Goal: Transaction & Acquisition: Purchase product/service

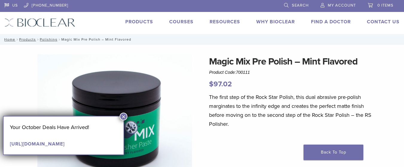
click at [340, 5] on span "My Account" at bounding box center [342, 5] width 28 height 5
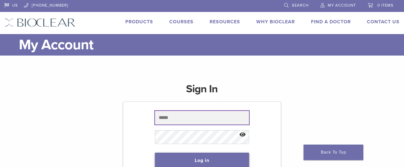
type input "********"
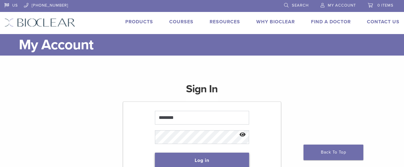
click at [197, 157] on button "Log in" at bounding box center [202, 161] width 95 height 16
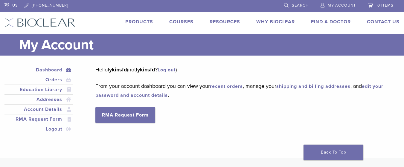
click at [147, 21] on link "Products" at bounding box center [139, 22] width 28 height 6
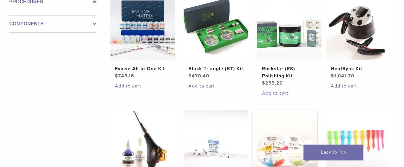
scroll to position [239, 0]
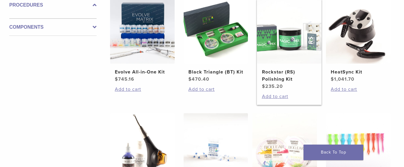
click at [274, 48] on img at bounding box center [289, 31] width 65 height 65
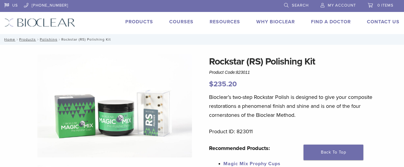
click at [294, 4] on span "Search" at bounding box center [300, 5] width 17 height 5
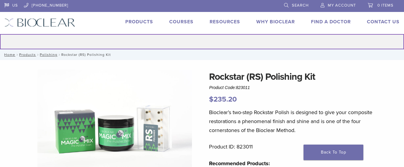
click at [198, 42] on input "Search for:" at bounding box center [202, 41] width 404 height 15
type input "*********"
click at [0, 34] on button "Search" at bounding box center [0, 34] width 0 height 0
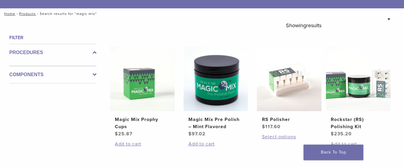
scroll to position [90, 0]
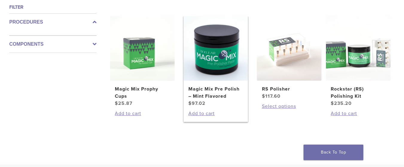
click at [208, 66] on img at bounding box center [216, 48] width 65 height 65
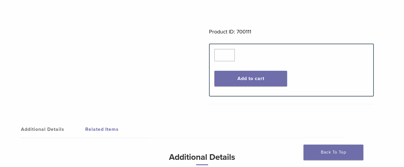
scroll to position [239, 0]
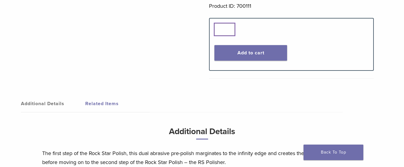
click at [228, 26] on input "*" at bounding box center [224, 29] width 20 height 12
type input "*"
click at [230, 28] on input "*" at bounding box center [224, 29] width 20 height 12
click at [230, 49] on button "Add to cart" at bounding box center [250, 53] width 72 height 16
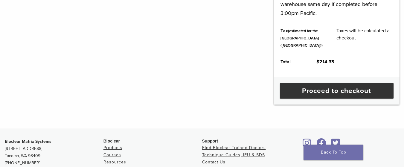
scroll to position [269, 0]
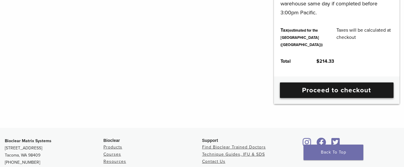
click at [333, 98] on link "Proceed to checkout" at bounding box center [337, 91] width 114 height 16
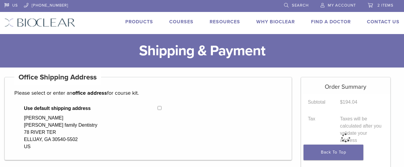
select select "**"
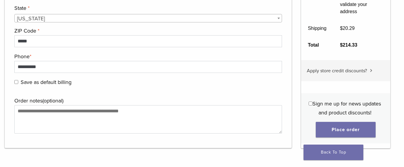
scroll to position [645, 0]
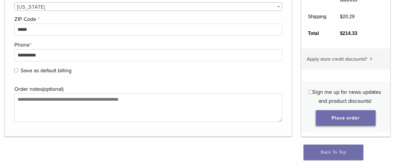
click at [354, 121] on button "Place order" at bounding box center [346, 118] width 60 height 16
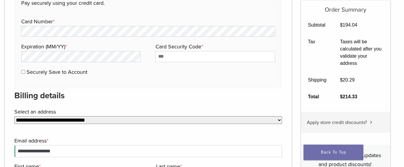
scroll to position [376, 0]
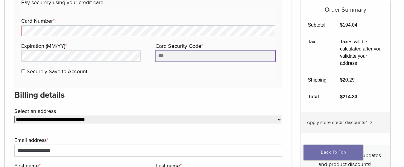
type input "****"
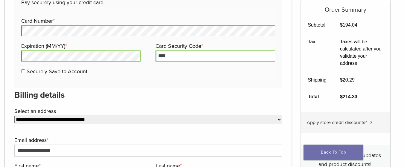
click at [210, 97] on h3 "Billing details" at bounding box center [148, 95] width 268 height 14
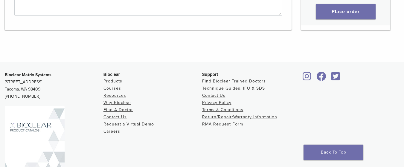
scroll to position [705, 0]
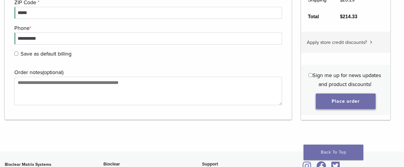
click at [344, 101] on button "Place order" at bounding box center [346, 101] width 60 height 16
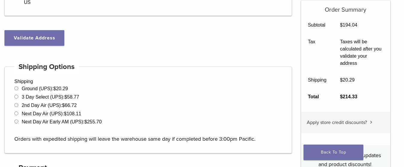
scroll to position [167, 0]
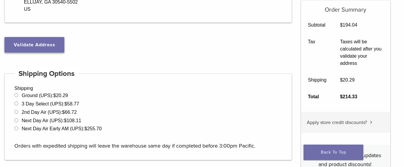
click at [38, 43] on button "Validate Address" at bounding box center [34, 45] width 60 height 16
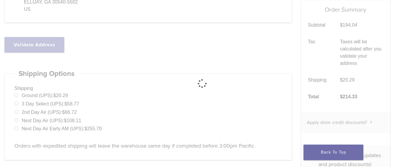
select select "**"
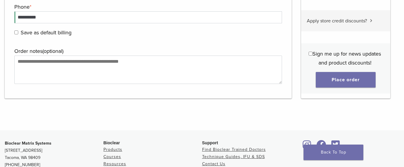
scroll to position [689, 0]
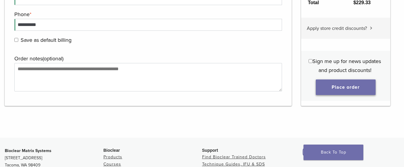
click at [342, 88] on button "Place order" at bounding box center [346, 88] width 60 height 16
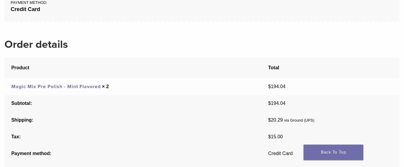
scroll to position [209, 0]
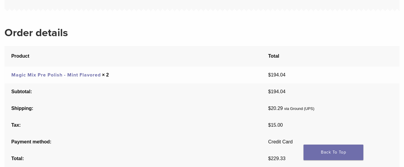
click at [69, 76] on link "Magic Mix Pre Polish - Mint Flavored" at bounding box center [55, 75] width 89 height 6
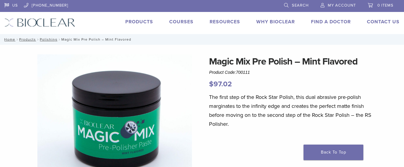
click at [372, 2] on link "0 items" at bounding box center [381, 4] width 26 height 9
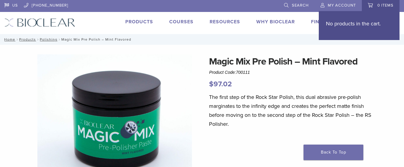
click at [349, 5] on span "My Account" at bounding box center [342, 5] width 28 height 5
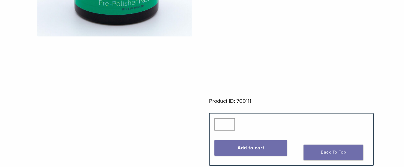
scroll to position [179, 0]
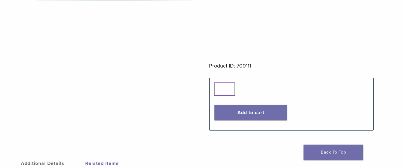
click at [234, 87] on input "*" at bounding box center [224, 89] width 20 height 12
type input "*"
click at [230, 87] on input "*" at bounding box center [224, 89] width 20 height 12
click at [239, 109] on button "Add to cart" at bounding box center [250, 113] width 72 height 16
